Goal: Information Seeking & Learning: Learn about a topic

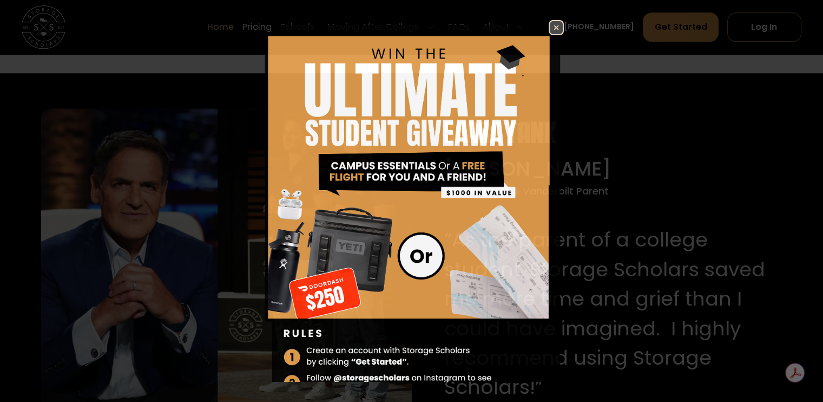
scroll to position [1043, 0]
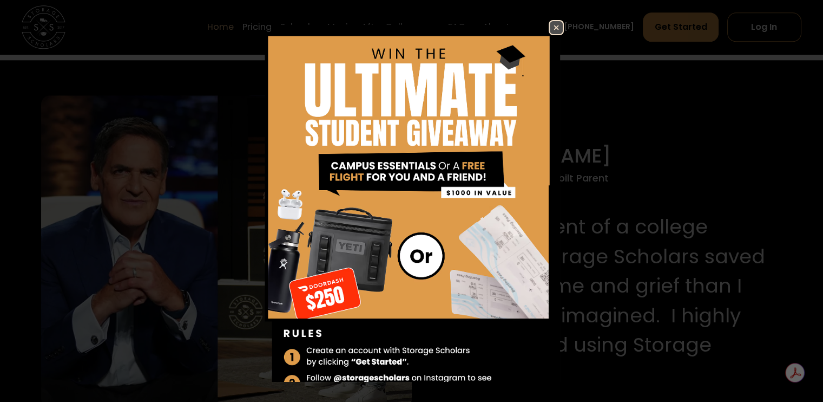
click at [551, 28] on img at bounding box center [556, 27] width 13 height 13
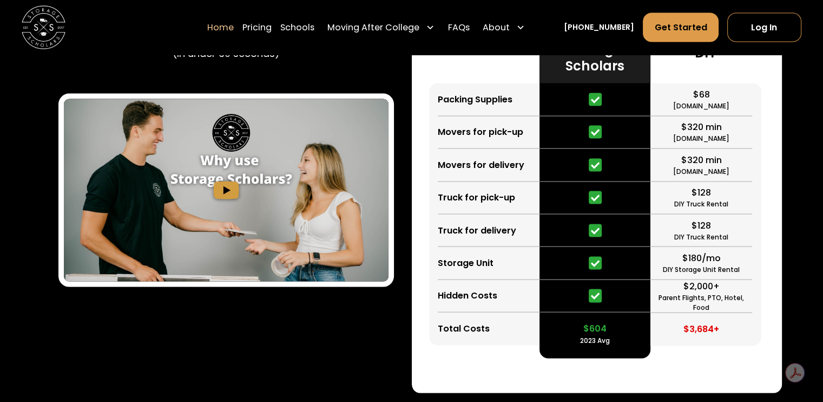
scroll to position [2083, 0]
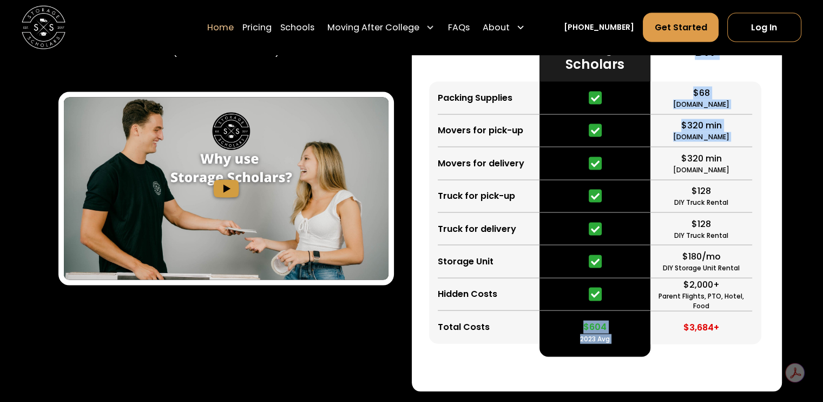
drag, startPoint x: 657, startPoint y: 154, endPoint x: 638, endPoint y: 163, distance: 21.1
click at [638, 163] on div "Packing Supplies Movers for pick-up Movers for delivery Truck for pick-up Truck…" at bounding box center [597, 176] width 336 height 362
click at [638, 163] on div at bounding box center [595, 163] width 111 height 32
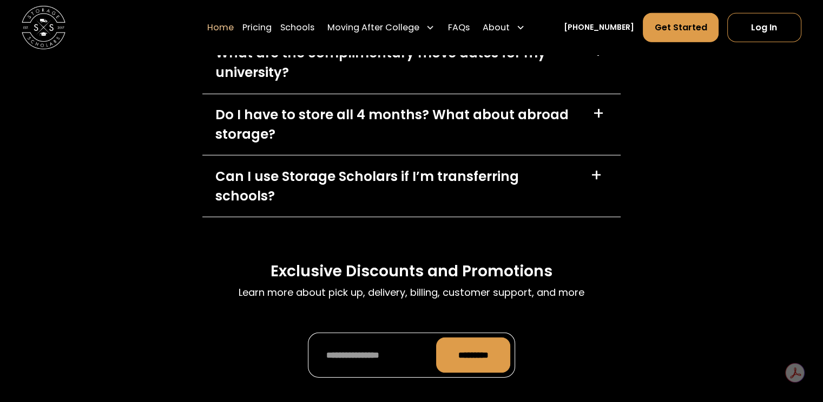
scroll to position [3233, 0]
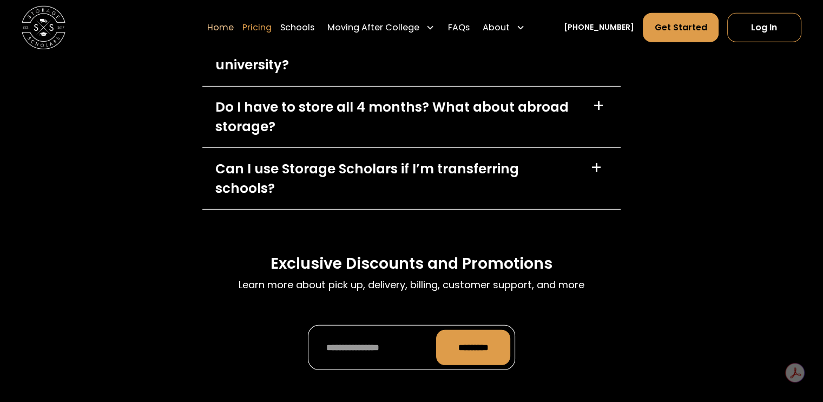
click at [271, 29] on link "Pricing" at bounding box center [256, 27] width 29 height 30
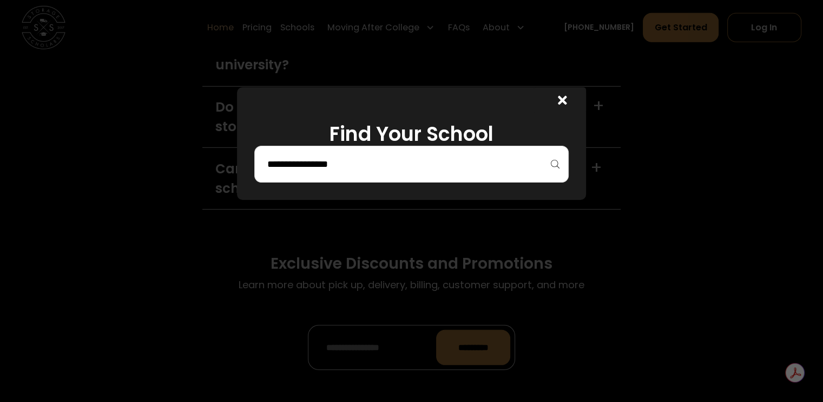
click at [472, 148] on div at bounding box center [411, 164] width 314 height 37
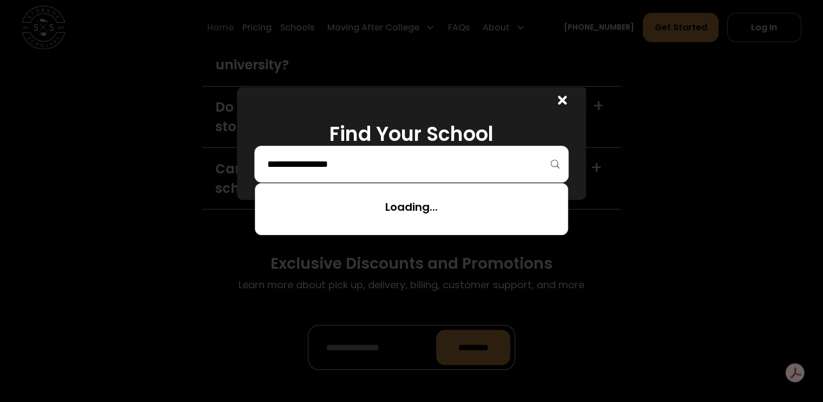
click at [472, 155] on input "search" at bounding box center [411, 164] width 291 height 18
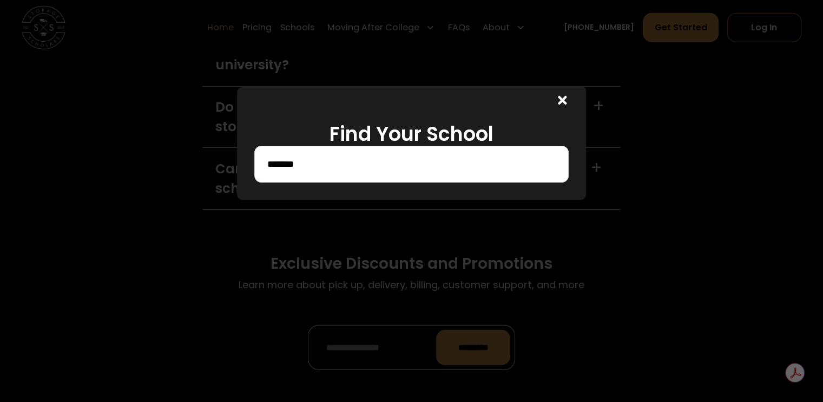
click at [324, 166] on input "*******" at bounding box center [411, 164] width 291 height 18
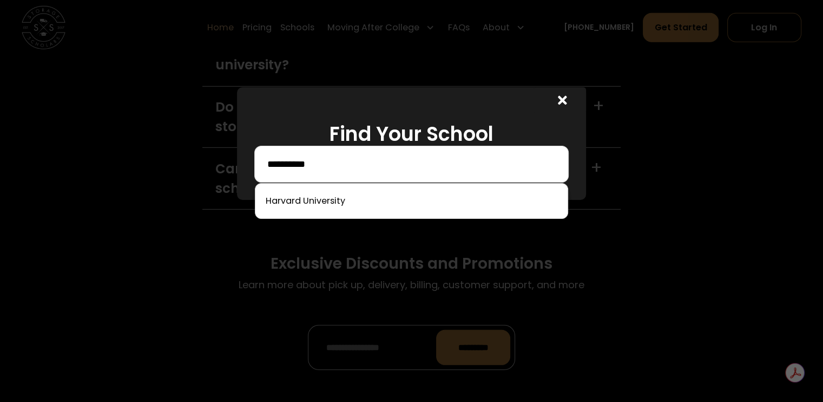
type input "**********"
click at [306, 201] on link at bounding box center [411, 201] width 303 height 24
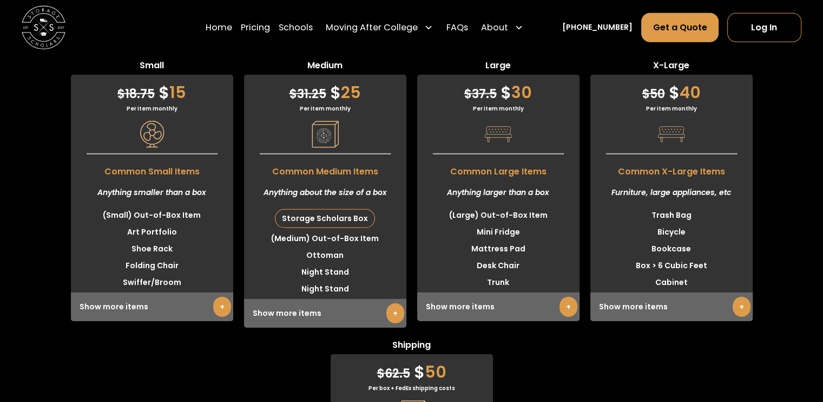
scroll to position [2743, 0]
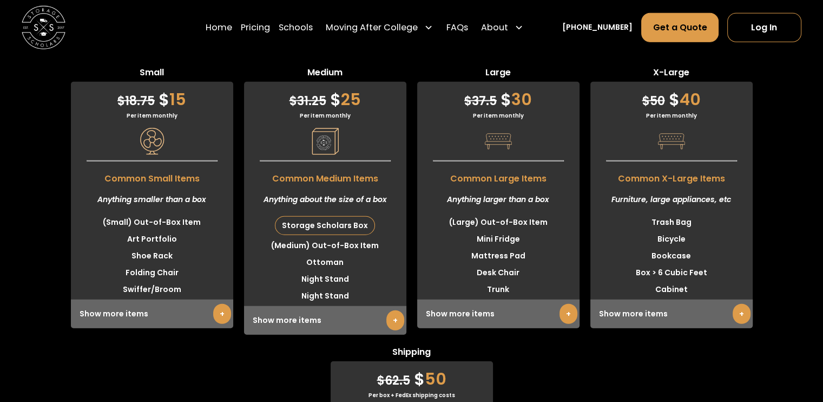
click at [372, 160] on div "$ 31.25 $ 25 Per item monthly Common Medium Items Anything about the size of a …" at bounding box center [325, 208] width 162 height 253
click at [346, 240] on li "(Medium) Out-of-Box Item" at bounding box center [325, 245] width 162 height 17
click at [333, 321] on div "Show more items +" at bounding box center [325, 320] width 162 height 29
click at [295, 321] on div "Show more items +" at bounding box center [325, 320] width 162 height 29
click at [386, 322] on link "+" at bounding box center [395, 320] width 18 height 20
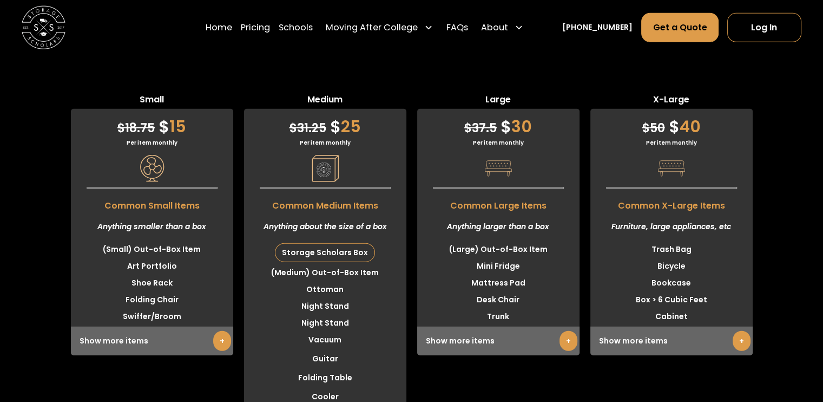
scroll to position [2614, 0]
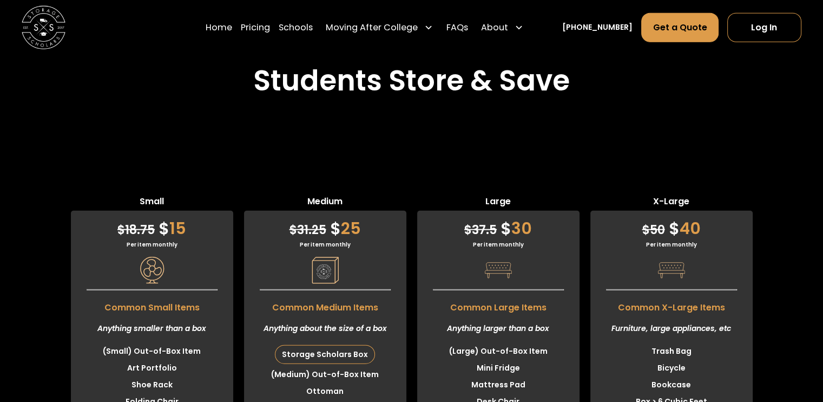
click at [342, 228] on div "$ 31.25 $ 25" at bounding box center [325, 226] width 162 height 30
click at [348, 240] on div "$ 31.25 $ 25" at bounding box center [325, 226] width 162 height 30
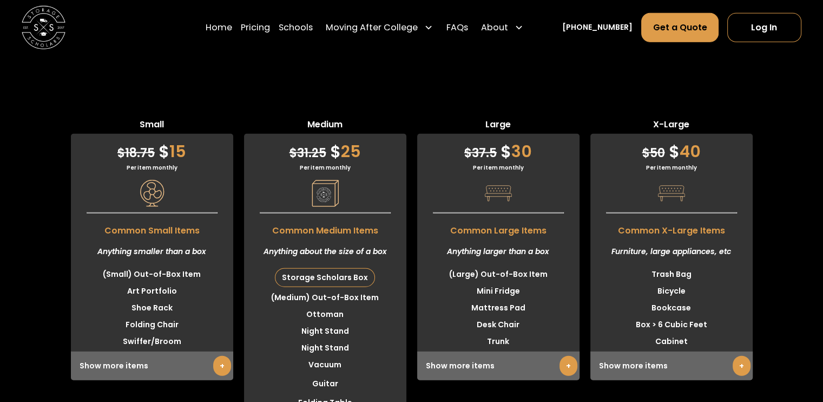
scroll to position [2697, 0]
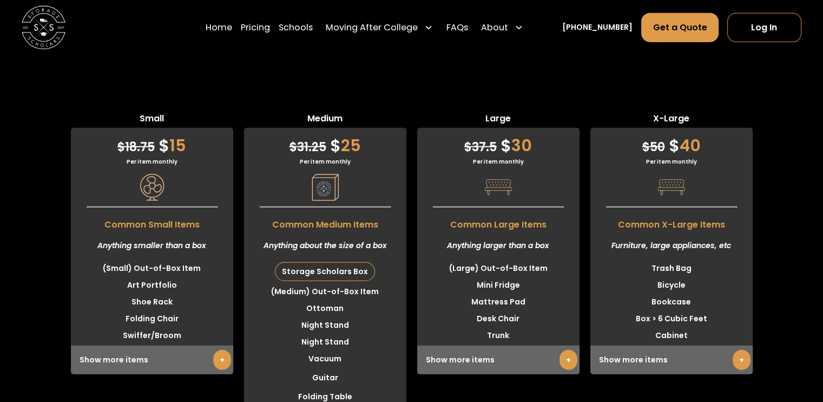
click at [474, 261] on li "(Large) Out-of-Box Item" at bounding box center [498, 268] width 162 height 17
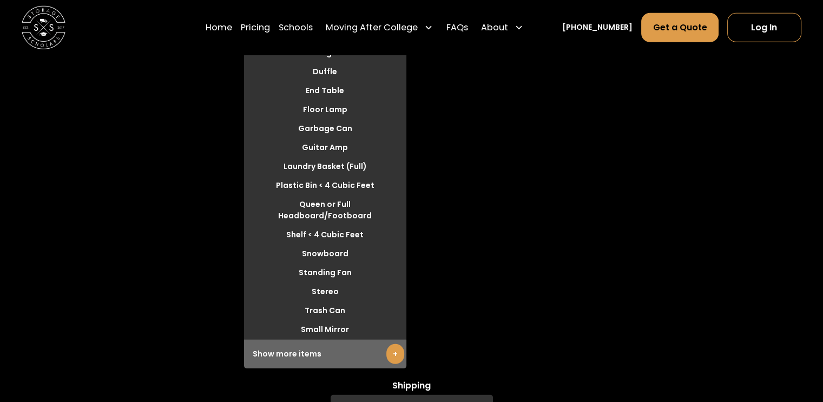
scroll to position [3180, 0]
